Goal: Task Accomplishment & Management: Use online tool/utility

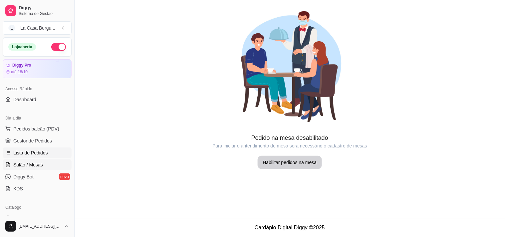
click at [45, 156] on link "Lista de Pedidos" at bounding box center [37, 152] width 69 height 11
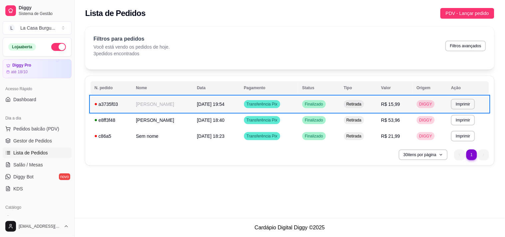
click at [298, 98] on td "Transferência Pix" at bounding box center [269, 104] width 58 height 16
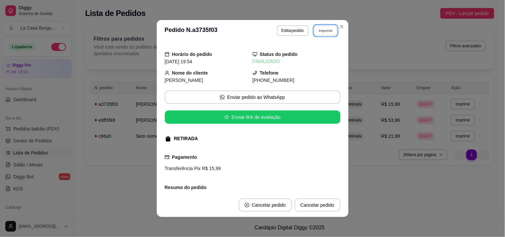
click at [320, 31] on button "Imprimir" at bounding box center [325, 30] width 23 height 10
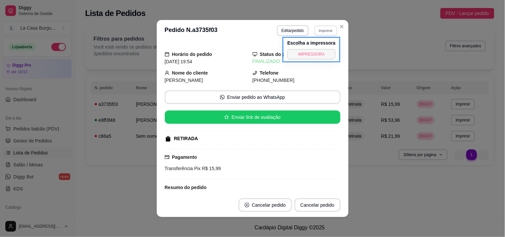
click at [306, 51] on button "IMPRESSORA" at bounding box center [311, 54] width 48 height 11
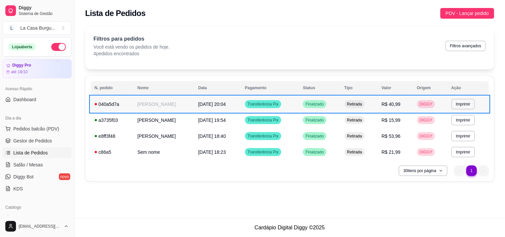
click at [133, 99] on td "[PERSON_NAME]" at bounding box center [163, 104] width 61 height 16
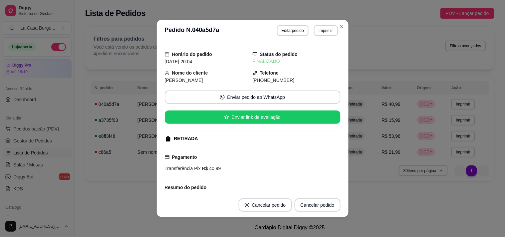
click at [202, 151] on div "Pagamento Transferência Pix R$ 40,99" at bounding box center [253, 164] width 176 height 31
click at [202, 152] on div "Pagamento Transferência Pix R$ 40,99" at bounding box center [253, 164] width 176 height 31
click at [201, 152] on div "Pagamento Transferência Pix R$ 40,99" at bounding box center [253, 164] width 176 height 31
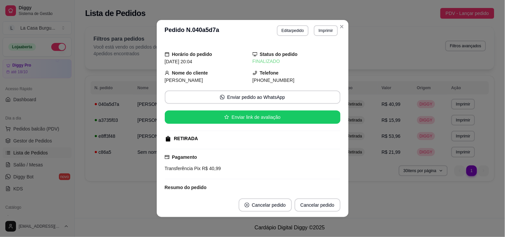
click at [201, 152] on div "Pagamento Transferência Pix R$ 40,99" at bounding box center [253, 164] width 176 height 31
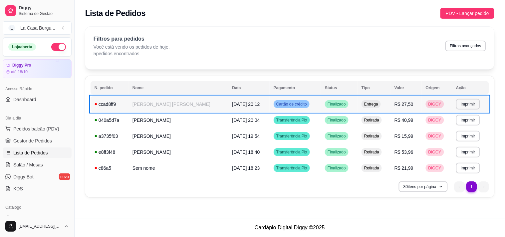
click at [381, 105] on td "Entrega" at bounding box center [374, 104] width 33 height 16
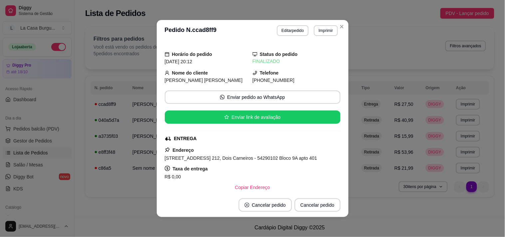
click at [329, 168] on div "Taxa de entrega R$ 0,00" at bounding box center [253, 173] width 176 height 16
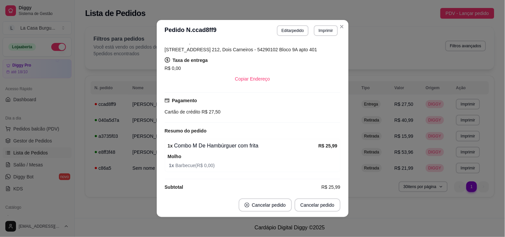
scroll to position [117, 0]
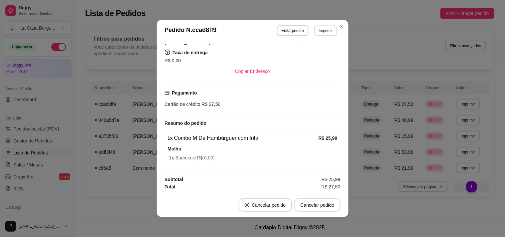
click at [324, 29] on button "Imprimir" at bounding box center [325, 30] width 23 height 10
click at [320, 53] on button "IMPRESSORA" at bounding box center [311, 54] width 47 height 10
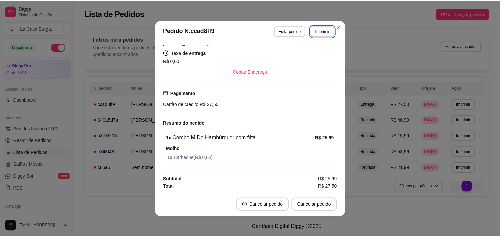
scroll to position [1, 0]
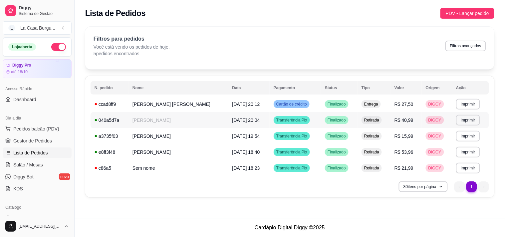
click at [374, 122] on span "Retirada" at bounding box center [372, 120] width 18 height 5
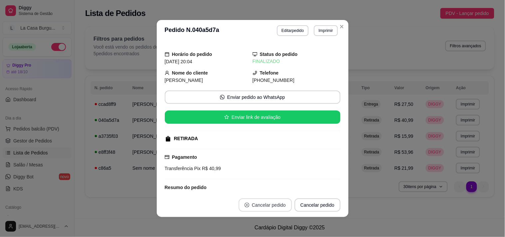
click at [259, 201] on button "Cancelar pedido" at bounding box center [265, 204] width 53 height 13
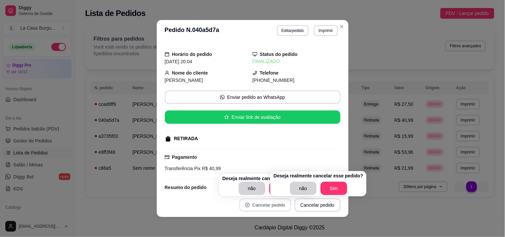
click at [259, 201] on button "Cancelar pedido" at bounding box center [265, 205] width 52 height 13
click at [322, 185] on button "Sim" at bounding box center [333, 188] width 27 height 13
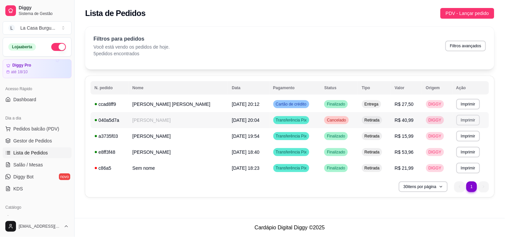
click at [465, 118] on button "Imprimir" at bounding box center [468, 120] width 24 height 11
click at [450, 142] on button "IMPRESSORA" at bounding box center [455, 143] width 47 height 10
click at [428, 111] on td "DIGGY" at bounding box center [437, 104] width 30 height 16
click at [383, 124] on td "Retirada" at bounding box center [374, 120] width 33 height 16
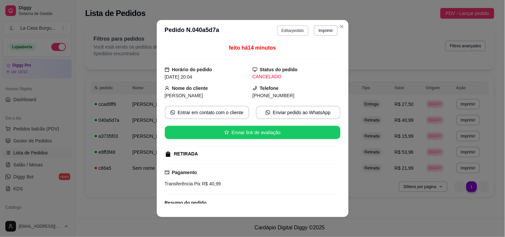
click at [287, 28] on button "Editar pedido" at bounding box center [293, 30] width 32 height 11
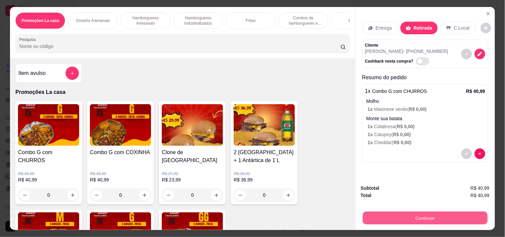
click at [400, 213] on button "Continuar" at bounding box center [425, 217] width 125 height 13
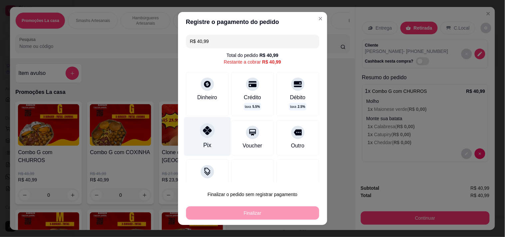
click at [204, 137] on div at bounding box center [207, 130] width 15 height 15
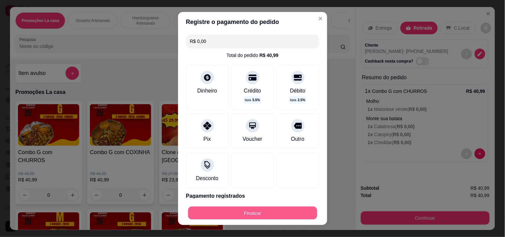
click at [238, 211] on button "Finalizar" at bounding box center [252, 213] width 129 height 13
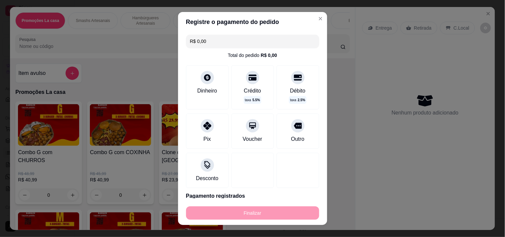
type input "-R$ 40,99"
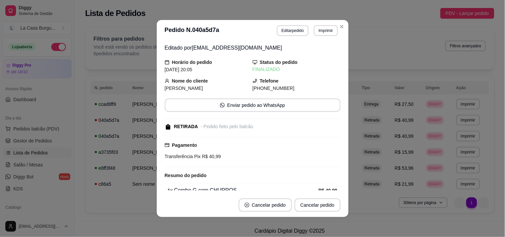
click at [340, 113] on div "Editado por [EMAIL_ADDRESS][DOMAIN_NAME] Horário do pedido [DATE] 20:05 Status …" at bounding box center [253, 117] width 192 height 152
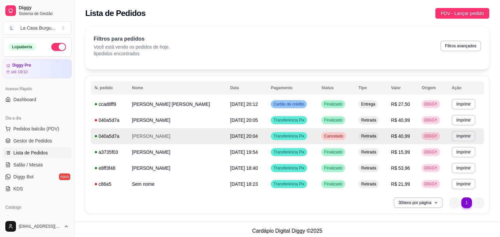
drag, startPoint x: 458, startPoint y: 76, endPoint x: 462, endPoint y: 73, distance: 5.0
drag, startPoint x: 462, startPoint y: 73, endPoint x: 468, endPoint y: 78, distance: 8.3
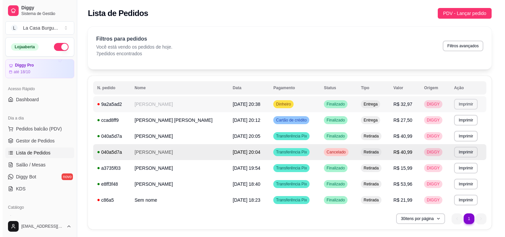
scroll to position [15, 0]
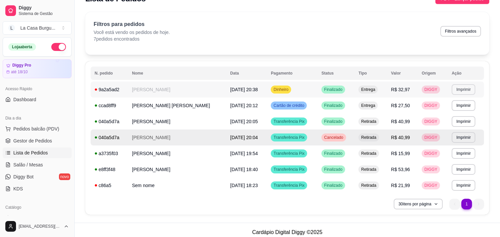
click at [457, 94] on button "Imprimir" at bounding box center [463, 89] width 24 height 11
click at [442, 113] on button "IMPRESSORA" at bounding box center [450, 113] width 47 height 10
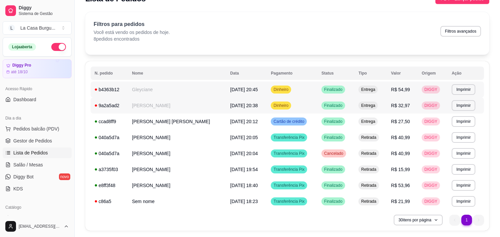
click at [212, 85] on td "Gleyciane" at bounding box center [177, 90] width 98 height 16
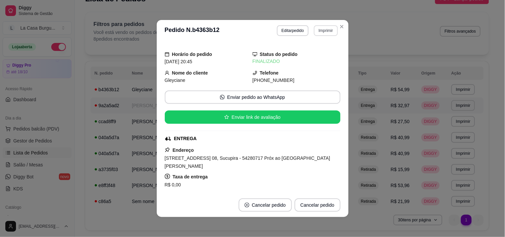
click at [321, 34] on button "Imprimir" at bounding box center [326, 30] width 24 height 11
click at [308, 53] on button "IMPRESSORA" at bounding box center [311, 54] width 47 height 10
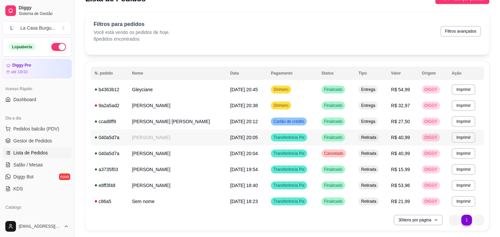
click at [162, 135] on td "[PERSON_NAME]" at bounding box center [177, 137] width 98 height 16
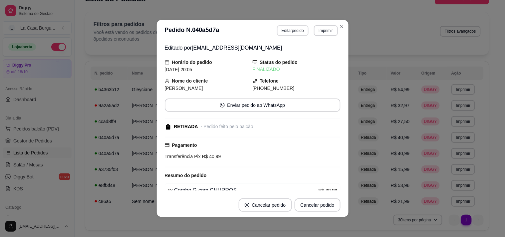
click at [292, 32] on button "Editar pedido" at bounding box center [293, 30] width 32 height 11
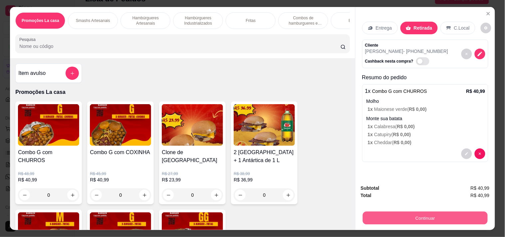
click at [390, 212] on button "Continuar" at bounding box center [425, 217] width 125 height 13
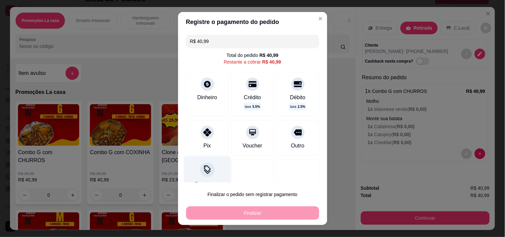
click at [200, 175] on div at bounding box center [207, 169] width 15 height 15
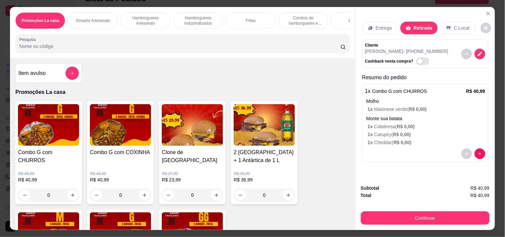
click at [369, 26] on icon at bounding box center [370, 28] width 4 height 4
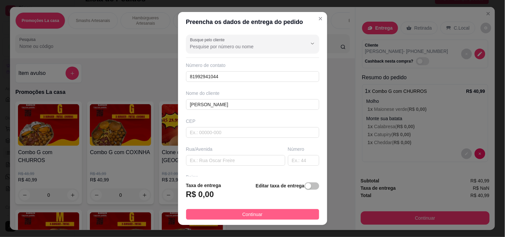
click at [263, 211] on button "Continuar" at bounding box center [252, 214] width 133 height 11
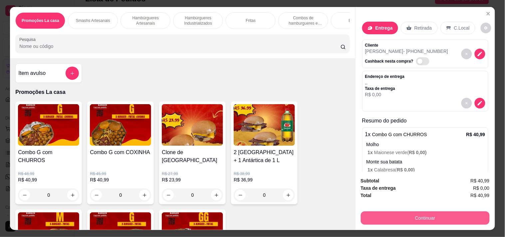
click at [378, 214] on button "Continuar" at bounding box center [425, 217] width 129 height 13
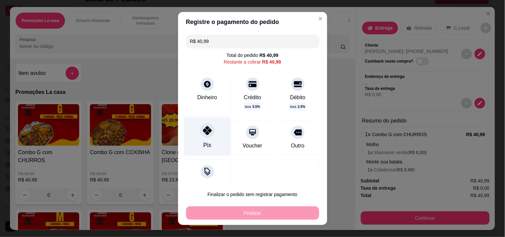
click at [193, 151] on div "Pix" at bounding box center [207, 136] width 47 height 39
type input "R$ 0,00"
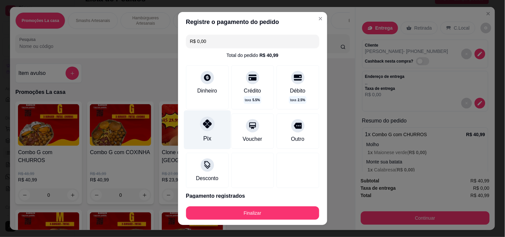
click at [217, 140] on div "Pix" at bounding box center [207, 129] width 47 height 39
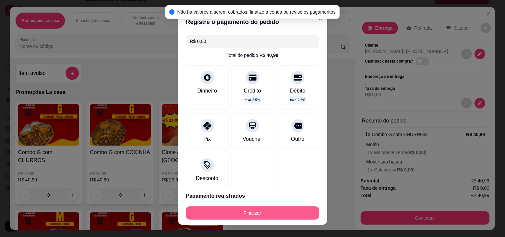
click at [205, 211] on button "Finalizar" at bounding box center [252, 212] width 133 height 13
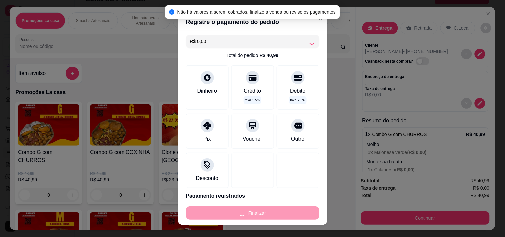
type input "-R$ 40,99"
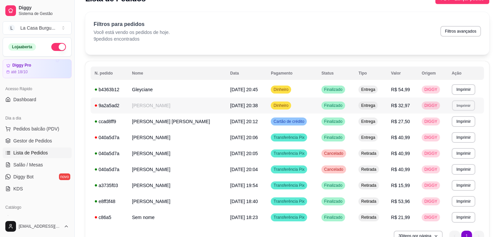
click at [463, 104] on button "Imprimir" at bounding box center [463, 105] width 23 height 10
click at [442, 128] on button "IMPRESSORA" at bounding box center [450, 129] width 47 height 10
click at [44, 132] on button "Pedidos balcão (PDV)" at bounding box center [37, 129] width 69 height 11
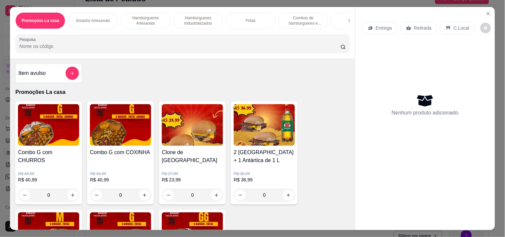
click at [109, 19] on div "Smashs Artesanais" at bounding box center [93, 20] width 50 height 17
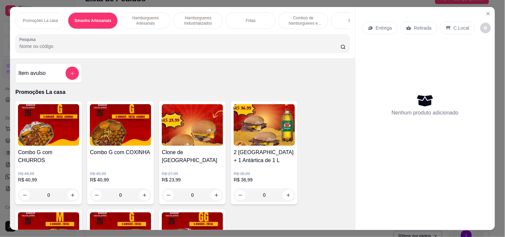
scroll to position [17, 0]
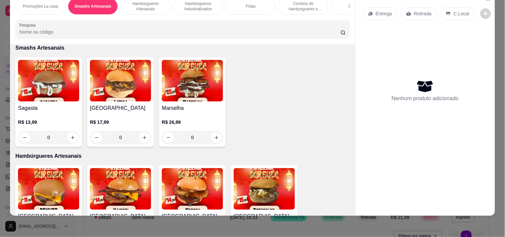
click at [44, 108] on h4 "Sagasta" at bounding box center [48, 108] width 61 height 8
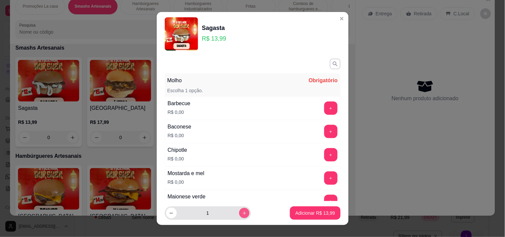
click at [240, 216] on button "increase-product-quantity" at bounding box center [244, 213] width 10 height 10
type input "2"
click at [324, 113] on button "+" at bounding box center [330, 108] width 13 height 13
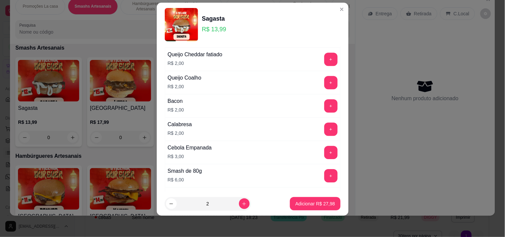
scroll to position [576, 0]
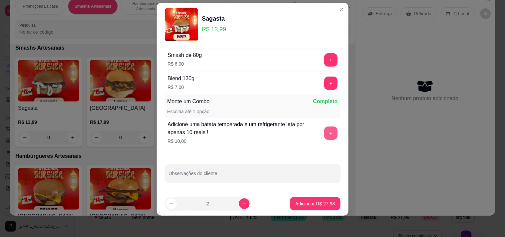
click at [324, 134] on button "+" at bounding box center [330, 132] width 13 height 13
click at [304, 200] on p "Adicionar R$ 47,98" at bounding box center [315, 203] width 40 height 7
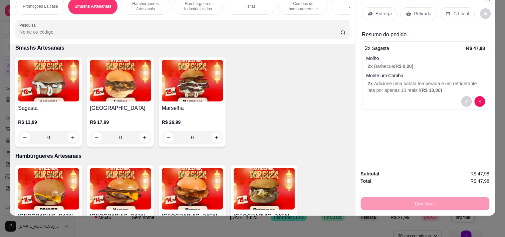
click at [455, 7] on div "C.Local" at bounding box center [457, 13] width 35 height 13
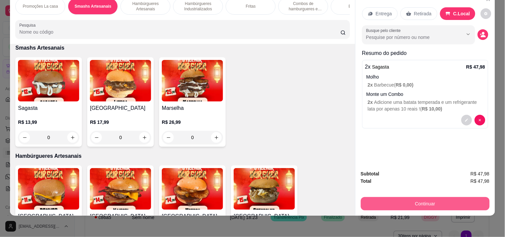
click at [387, 203] on button "Continuar" at bounding box center [425, 203] width 129 height 13
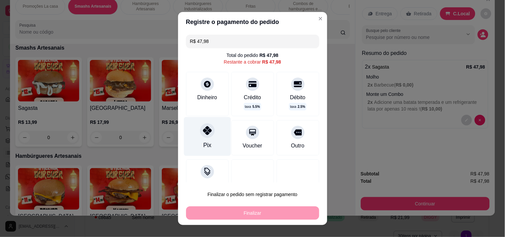
click at [202, 137] on div at bounding box center [207, 130] width 15 height 15
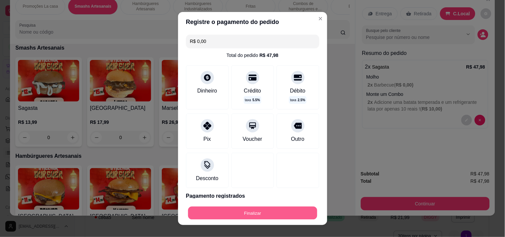
click at [192, 210] on button "Finalizar" at bounding box center [252, 213] width 129 height 13
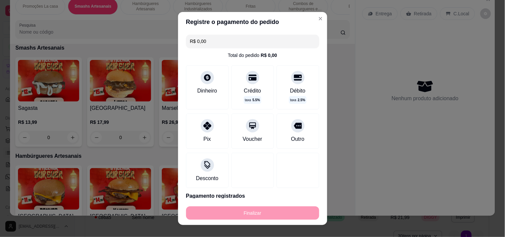
type input "-R$ 47,98"
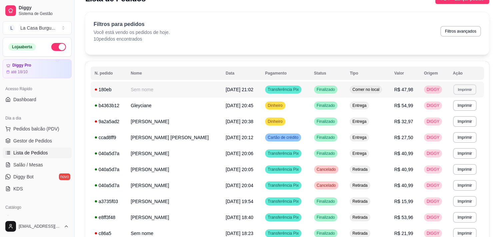
click at [460, 90] on button "Imprimir" at bounding box center [464, 89] width 23 height 10
click at [434, 111] on button "IMPRESSORA" at bounding box center [452, 113] width 47 height 10
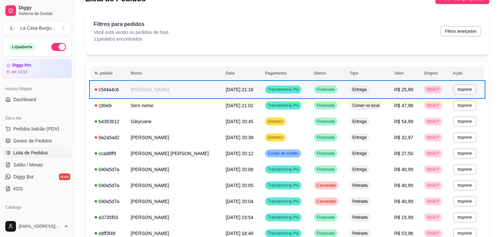
click at [320, 86] on div "Finalizado" at bounding box center [326, 90] width 24 height 8
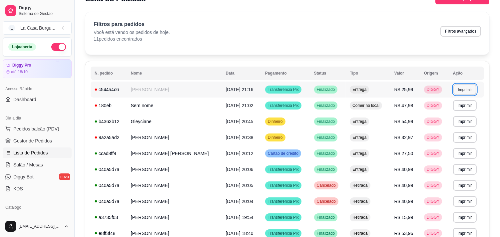
click at [464, 88] on button "Imprimir" at bounding box center [464, 89] width 23 height 10
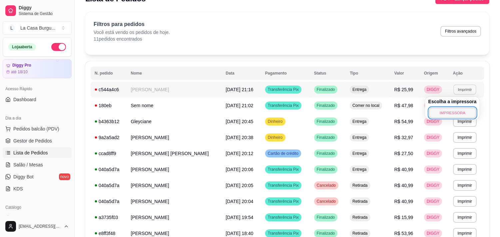
click at [445, 109] on button "IMPRESSORA" at bounding box center [452, 113] width 47 height 10
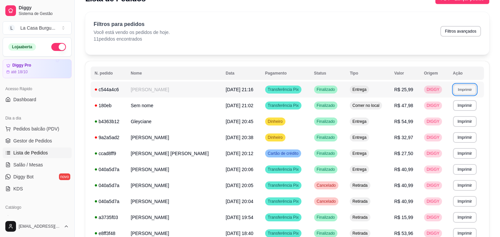
click at [462, 92] on button "Imprimir" at bounding box center [464, 89] width 23 height 10
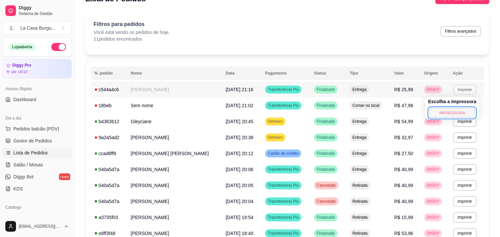
click at [446, 112] on button "IMPRESSORA" at bounding box center [451, 113] width 47 height 10
click at [464, 92] on button "Imprimir" at bounding box center [464, 89] width 23 height 10
click at [448, 113] on button "IMPRESSORA" at bounding box center [452, 113] width 47 height 10
click at [462, 87] on button "Imprimir" at bounding box center [464, 89] width 23 height 10
click at [443, 108] on button "IMPRESSORA" at bounding box center [452, 113] width 48 height 11
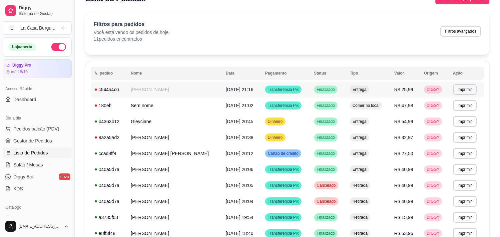
click at [310, 94] on td "Finalizado" at bounding box center [328, 90] width 36 height 16
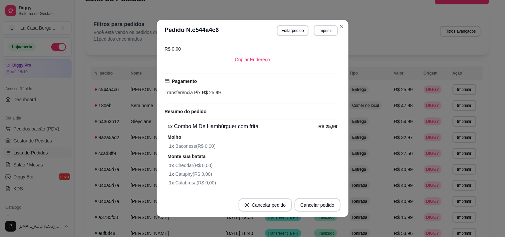
scroll to position [128, 0]
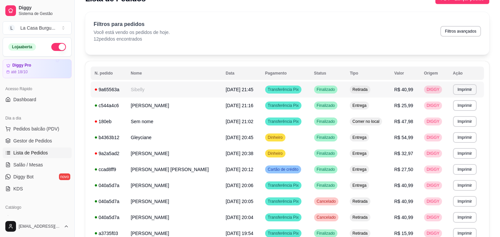
click at [226, 90] on span "[DATE] 21:45" at bounding box center [240, 89] width 28 height 5
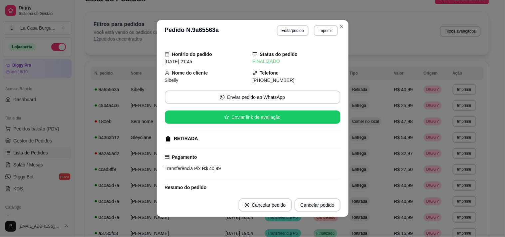
scroll to position [84, 0]
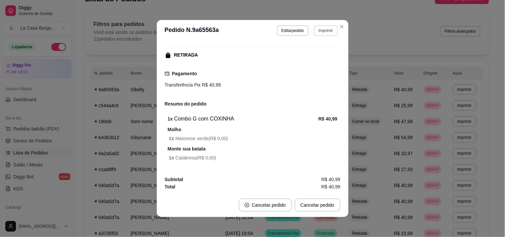
click at [325, 32] on button "Imprimir" at bounding box center [326, 30] width 24 height 11
click at [315, 55] on button "IMPRESSORA" at bounding box center [311, 54] width 47 height 10
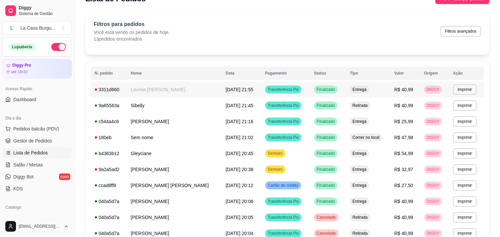
click at [382, 86] on td "Entrega" at bounding box center [368, 90] width 44 height 16
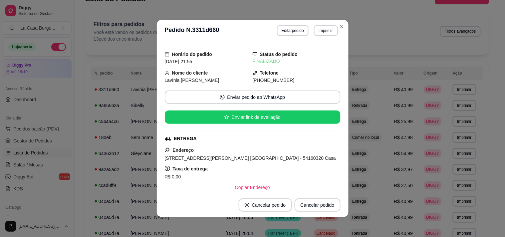
scroll to position [117, 0]
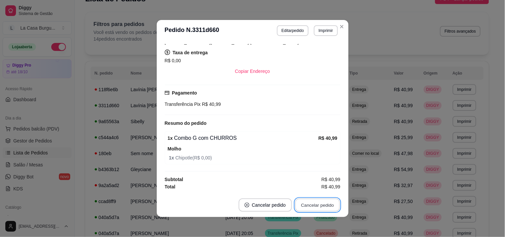
click at [317, 203] on button "Cancelar pedido" at bounding box center [317, 205] width 45 height 13
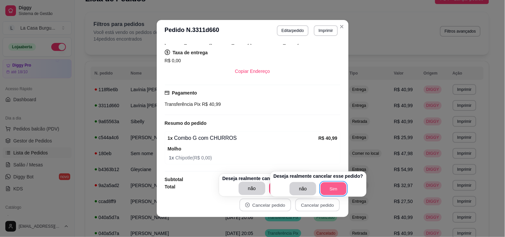
click at [332, 184] on button "Sim" at bounding box center [334, 188] width 26 height 13
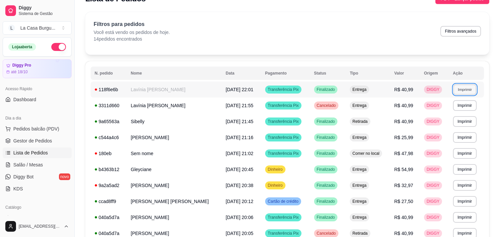
click at [462, 92] on button "Imprimir" at bounding box center [464, 89] width 23 height 10
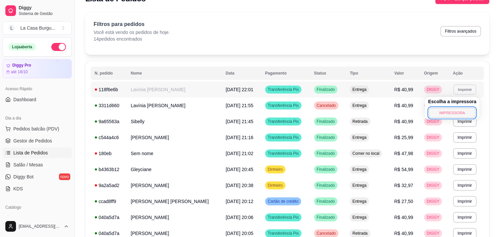
click at [444, 108] on button "IMPRESSORA" at bounding box center [451, 113] width 47 height 10
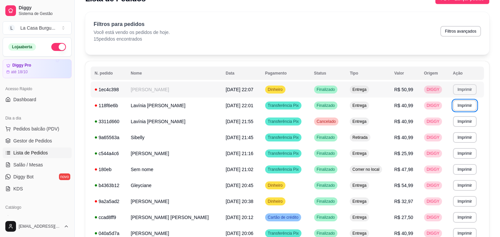
click at [458, 89] on button "Imprimir" at bounding box center [465, 89] width 24 height 11
click at [448, 113] on button "IMPRESSORA" at bounding box center [452, 113] width 48 height 11
click at [449, 113] on td "**********" at bounding box center [466, 106] width 35 height 16
click at [384, 67] on th "Tipo" at bounding box center [368, 73] width 44 height 13
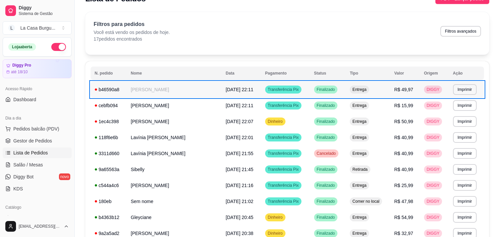
click at [331, 93] on div "Finalizado" at bounding box center [326, 90] width 24 height 8
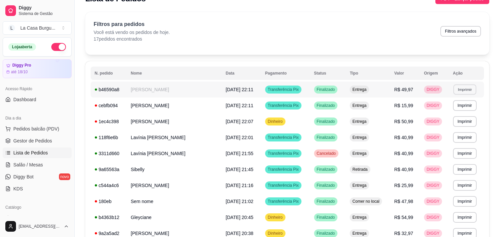
click at [471, 89] on button "Imprimir" at bounding box center [464, 89] width 23 height 10
click at [478, 61] on div "**********" at bounding box center [287, 217] width 404 height 313
click at [466, 105] on button "Imprimir" at bounding box center [465, 105] width 24 height 11
click at [441, 125] on button "IMPRESSORA" at bounding box center [452, 129] width 48 height 11
click at [15, 131] on span "Pedidos balcão (PDV)" at bounding box center [36, 128] width 46 height 7
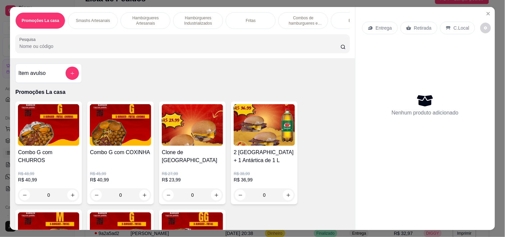
click at [291, 18] on p "Combos de hamburgueres e fritas" at bounding box center [303, 20] width 39 height 11
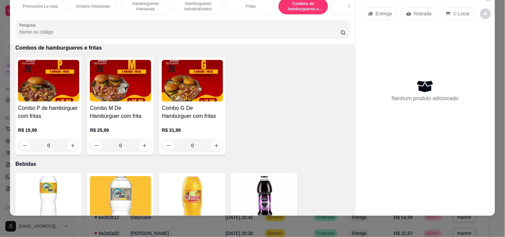
click at [32, 123] on div "R$ 15,99 0" at bounding box center [48, 136] width 61 height 32
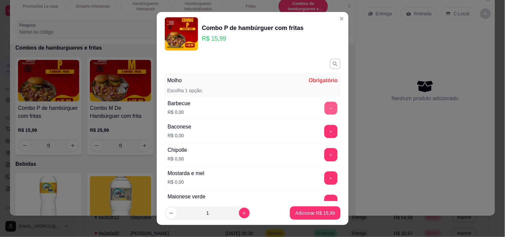
click at [324, 111] on button "+" at bounding box center [330, 108] width 13 height 13
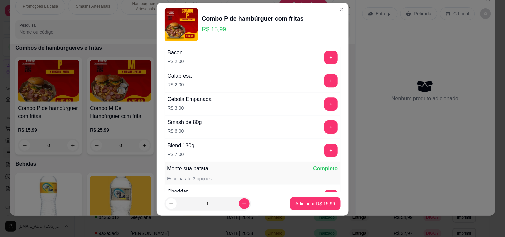
scroll to position [754, 0]
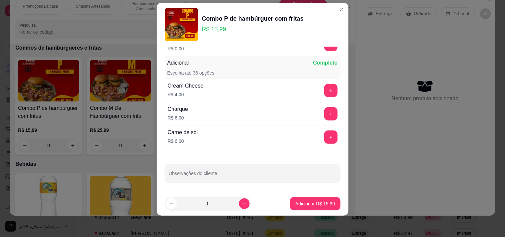
drag, startPoint x: 327, startPoint y: 182, endPoint x: 305, endPoint y: 178, distance: 22.5
click at [305, 178] on input "Observações do cliente" at bounding box center [253, 176] width 168 height 7
type input "a"
type input "sem verduras"
click at [305, 204] on p "Adicionar R$ 15,99" at bounding box center [315, 204] width 39 height 6
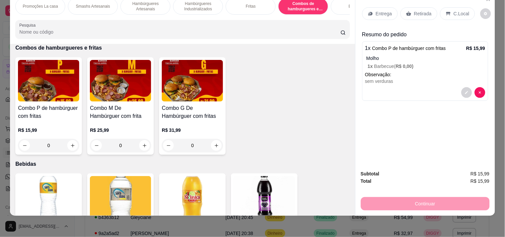
click at [409, 7] on div "Retirada" at bounding box center [418, 13] width 37 height 13
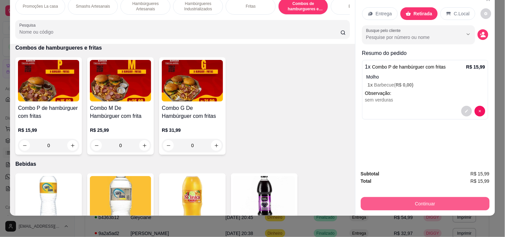
click at [416, 197] on button "Continuar" at bounding box center [425, 203] width 129 height 13
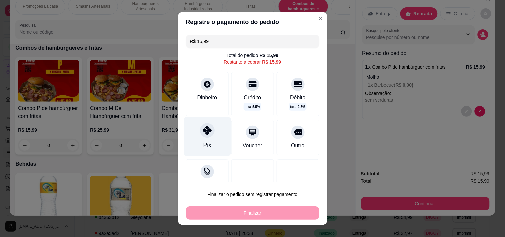
click at [187, 146] on div "Pix" at bounding box center [207, 136] width 47 height 39
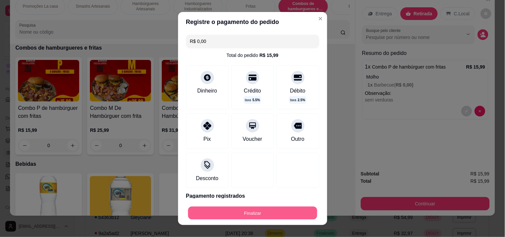
click at [194, 207] on button "Finalizar" at bounding box center [252, 213] width 129 height 13
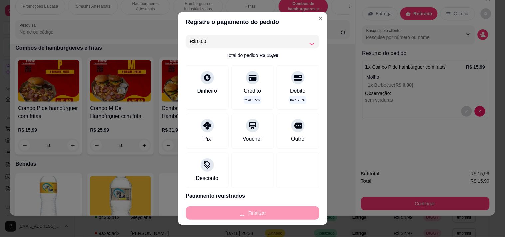
type input "-R$ 15,99"
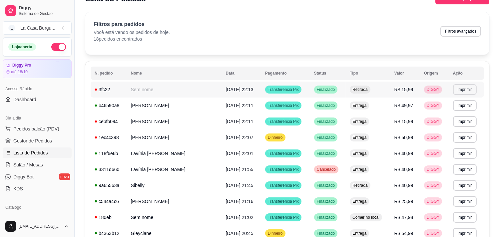
click at [469, 91] on button "Imprimir" at bounding box center [465, 89] width 24 height 11
click at [449, 115] on button "IMPRESSORA" at bounding box center [452, 113] width 48 height 11
click at [469, 102] on button "Imprimir" at bounding box center [465, 105] width 24 height 11
click at [440, 125] on button "IMPRESSORA" at bounding box center [452, 129] width 48 height 11
click at [39, 125] on span "Pedidos balcão (PDV)" at bounding box center [36, 128] width 46 height 7
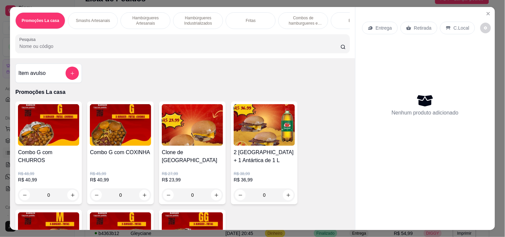
click at [234, 23] on div "Fritas" at bounding box center [251, 20] width 50 height 17
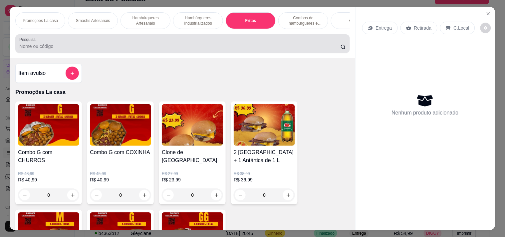
scroll to position [17, 0]
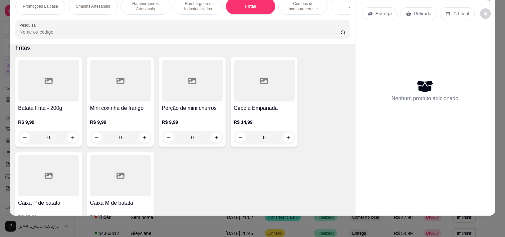
click at [128, 97] on div at bounding box center [120, 81] width 61 height 42
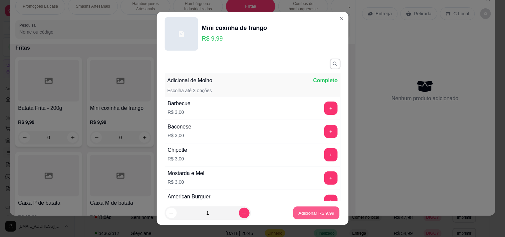
click at [304, 210] on button "Adicionar R$ 9,99" at bounding box center [316, 213] width 46 height 13
type input "1"
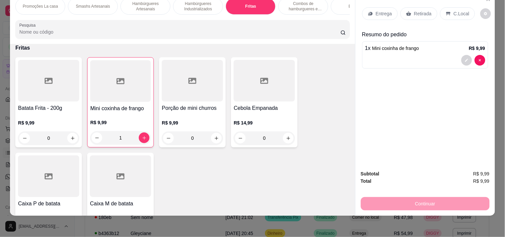
click at [284, 3] on p "Combos de hamburgueres e fritas" at bounding box center [303, 6] width 39 height 11
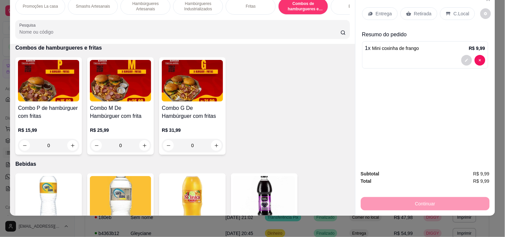
click at [38, 113] on h4 "Combo P de hambúrguer com fritas" at bounding box center [48, 112] width 61 height 16
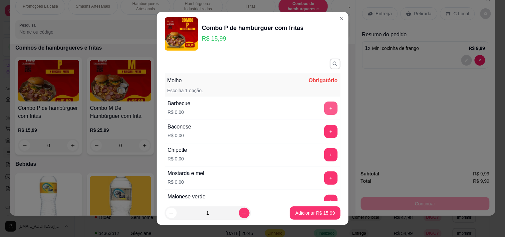
click at [324, 109] on button "+" at bounding box center [330, 108] width 13 height 13
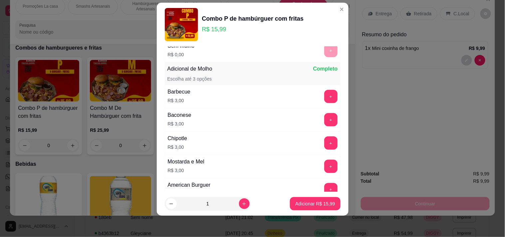
scroll to position [204, 0]
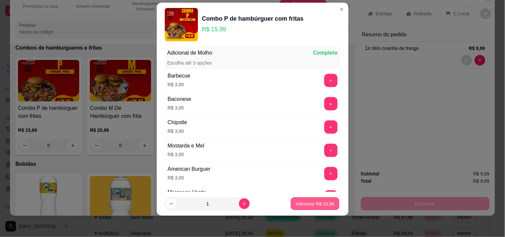
click at [302, 202] on p "Adicionar R$ 15,99" at bounding box center [315, 204] width 39 height 6
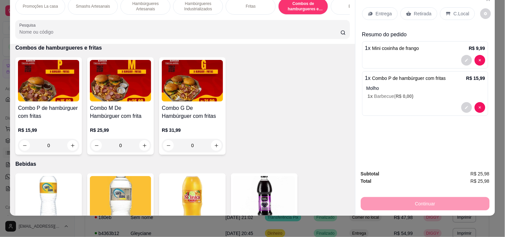
click at [414, 10] on p "Retirada" at bounding box center [423, 13] width 18 height 7
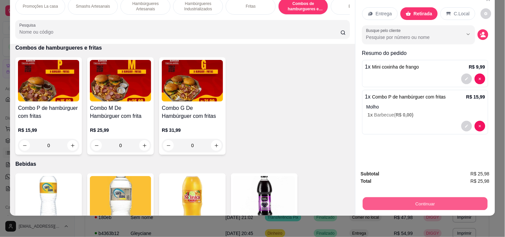
click at [385, 198] on button "Continuar" at bounding box center [425, 203] width 125 height 13
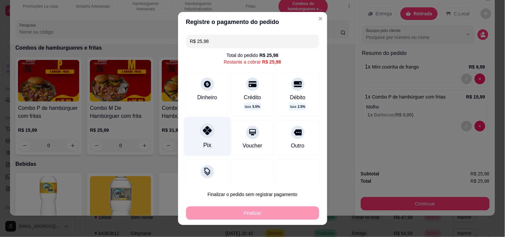
click at [217, 147] on div "Pix" at bounding box center [207, 136] width 47 height 39
type input "R$ 0,00"
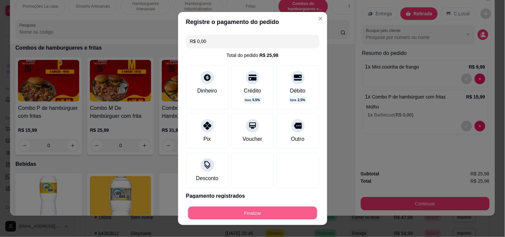
click at [224, 212] on button "Finalizar" at bounding box center [252, 213] width 129 height 13
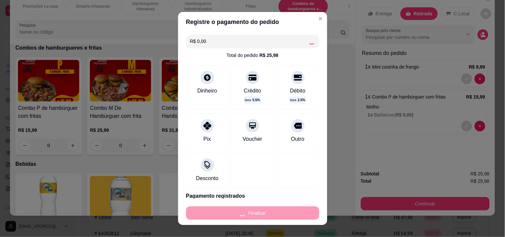
type input "0"
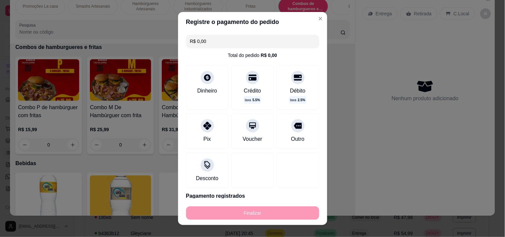
type input "-R$ 25,98"
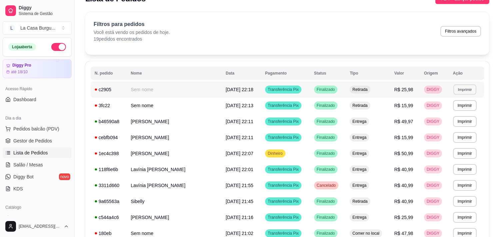
click at [465, 94] on button "Imprimir" at bounding box center [464, 89] width 23 height 10
click at [450, 114] on button "IMPRESSORA" at bounding box center [452, 113] width 47 height 10
click at [301, 137] on td "Transferência Pix" at bounding box center [285, 137] width 49 height 16
click at [396, 154] on span "R$ 50,99" at bounding box center [403, 153] width 19 height 5
click at [387, 157] on td "Entrega" at bounding box center [368, 153] width 44 height 16
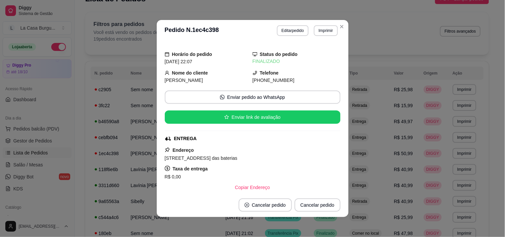
scroll to position [128, 0]
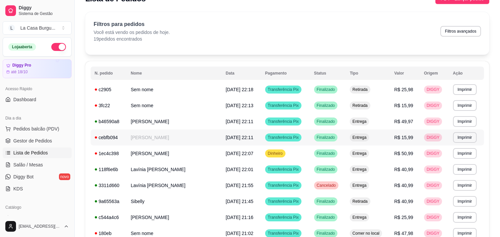
click at [334, 137] on span "Finalizado" at bounding box center [325, 137] width 21 height 5
click at [332, 154] on span "Finalizado" at bounding box center [325, 153] width 21 height 5
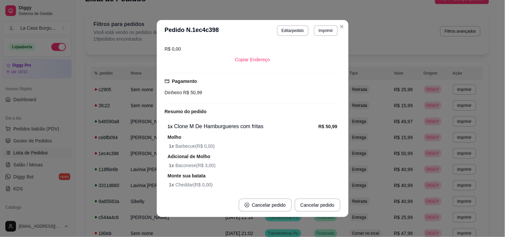
scroll to position [172, 0]
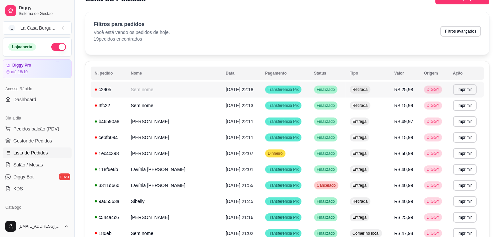
click at [371, 90] on td "Retirada" at bounding box center [368, 90] width 44 height 16
click at [374, 93] on td "Retirada" at bounding box center [368, 90] width 44 height 16
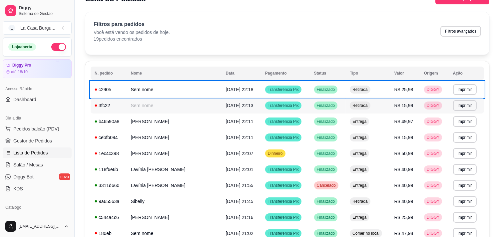
click at [375, 98] on td "Retirada" at bounding box center [368, 106] width 44 height 16
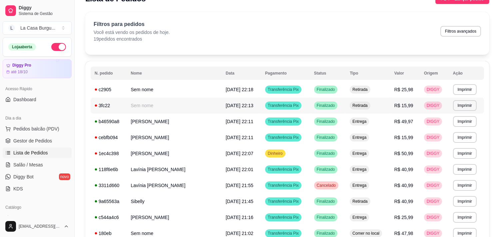
click at [375, 98] on td "Retirada" at bounding box center [368, 106] width 44 height 16
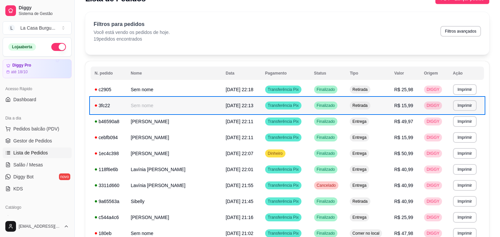
click at [375, 98] on td "Retirada" at bounding box center [368, 106] width 44 height 16
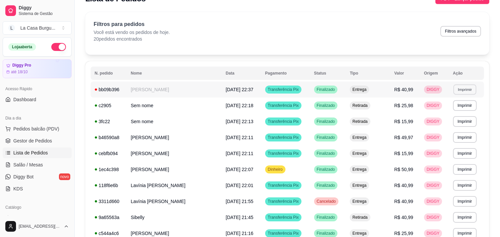
click at [460, 88] on button "Imprimir" at bounding box center [464, 89] width 23 height 10
click at [429, 113] on button "IMPRESSORA" at bounding box center [452, 113] width 48 height 11
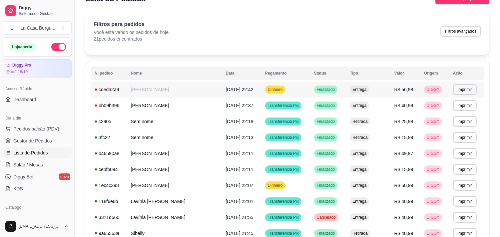
click at [307, 91] on td "Dinheiro" at bounding box center [285, 90] width 49 height 16
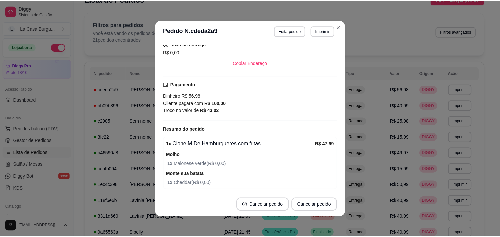
scroll to position [128, 0]
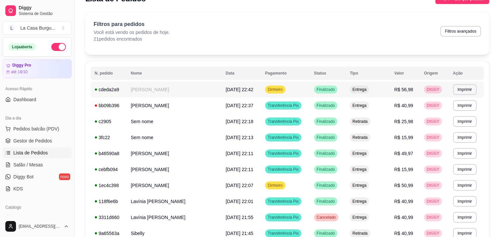
click at [463, 96] on td "**********" at bounding box center [466, 90] width 35 height 16
click at [463, 90] on button "Imprimir" at bounding box center [465, 89] width 24 height 11
click at [444, 115] on button "IMPRESSORA" at bounding box center [452, 113] width 47 height 10
click at [373, 107] on td "Entrega" at bounding box center [368, 106] width 44 height 16
click at [383, 91] on td "Entrega" at bounding box center [368, 90] width 44 height 16
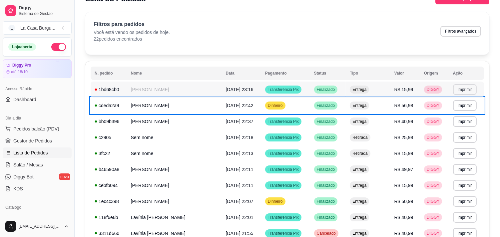
click at [466, 90] on button "Imprimir" at bounding box center [465, 89] width 24 height 11
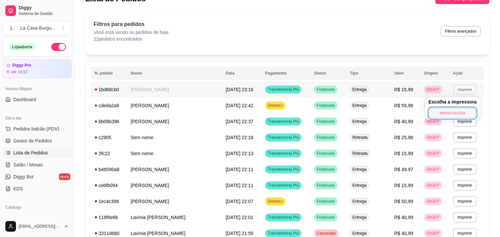
click at [455, 111] on button "IMPRESSORA" at bounding box center [452, 113] width 47 height 10
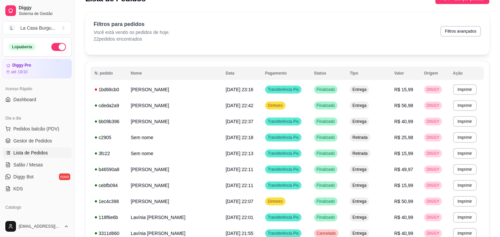
click at [155, 23] on p "Filtros para pedidos" at bounding box center [132, 24] width 76 height 8
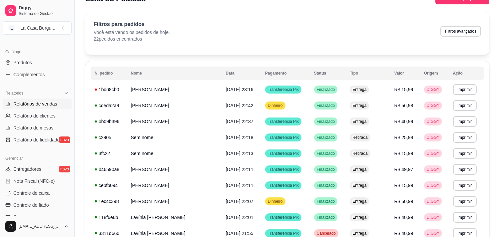
click at [39, 104] on span "Relatórios de vendas" at bounding box center [35, 104] width 44 height 7
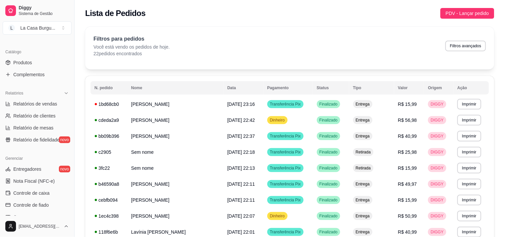
select select "ALL"
select select "0"
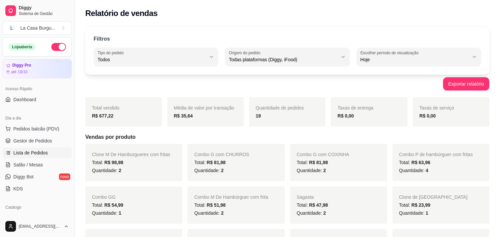
click at [21, 155] on span "Lista de Pedidos" at bounding box center [30, 152] width 35 height 7
click at [132, 88] on div "Exportar relatório" at bounding box center [287, 83] width 404 height 13
click at [55, 154] on link "Lista de Pedidos" at bounding box center [37, 152] width 69 height 11
